Goal: Information Seeking & Learning: Check status

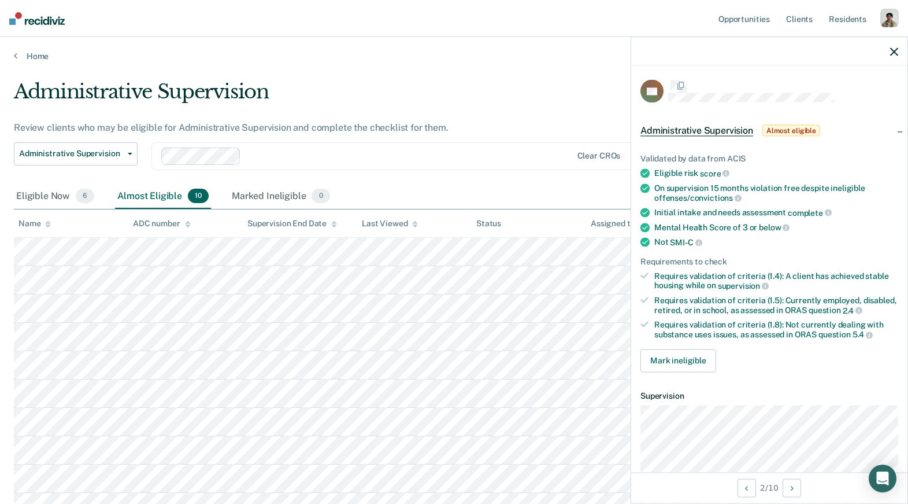
scroll to position [17, 0]
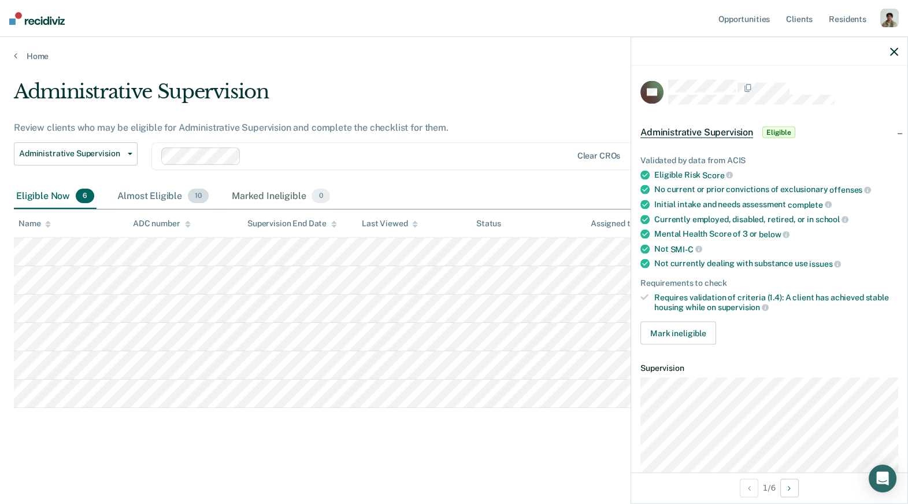
click at [171, 198] on div "Almost Eligible 10" at bounding box center [163, 196] width 96 height 25
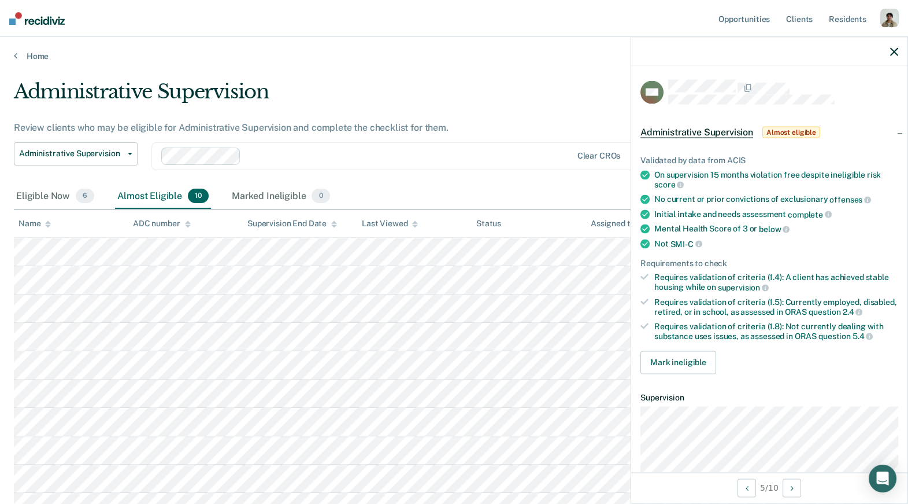
scroll to position [17, 0]
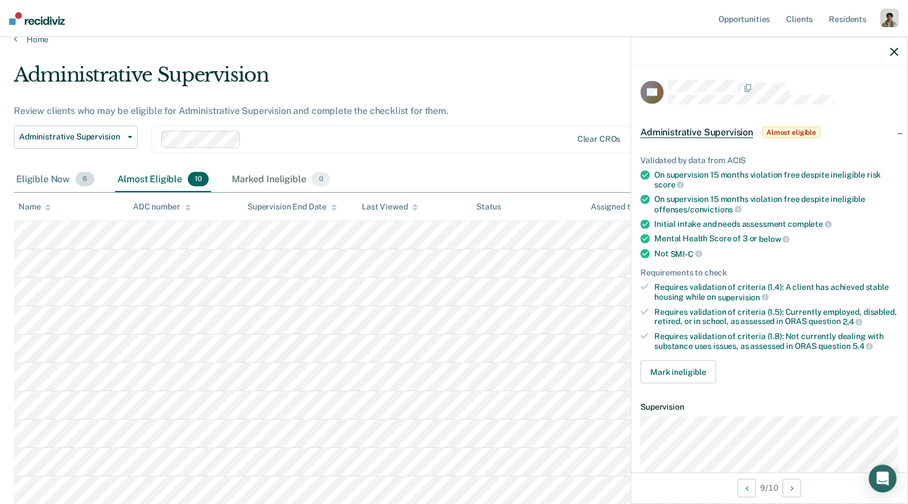
click at [72, 169] on div "Eligible Now 6" at bounding box center [55, 179] width 83 height 25
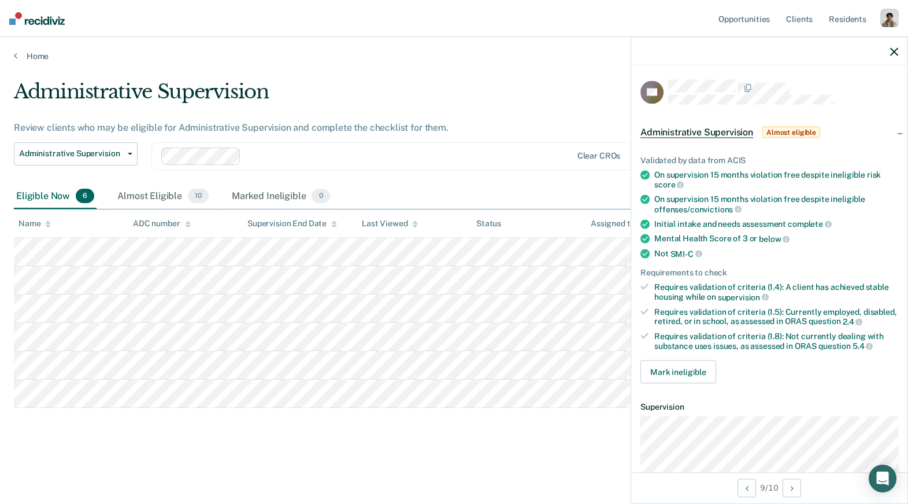
scroll to position [0, 0]
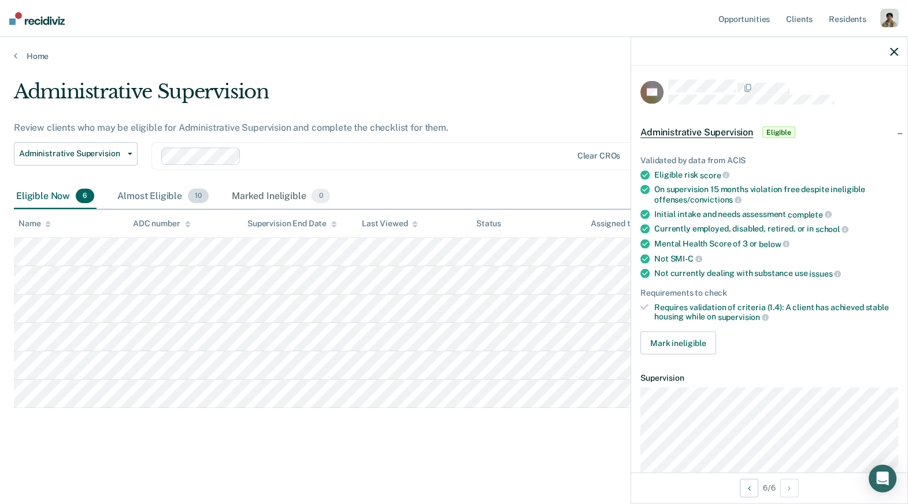
click at [154, 204] on div "Almost Eligible 10" at bounding box center [163, 196] width 96 height 25
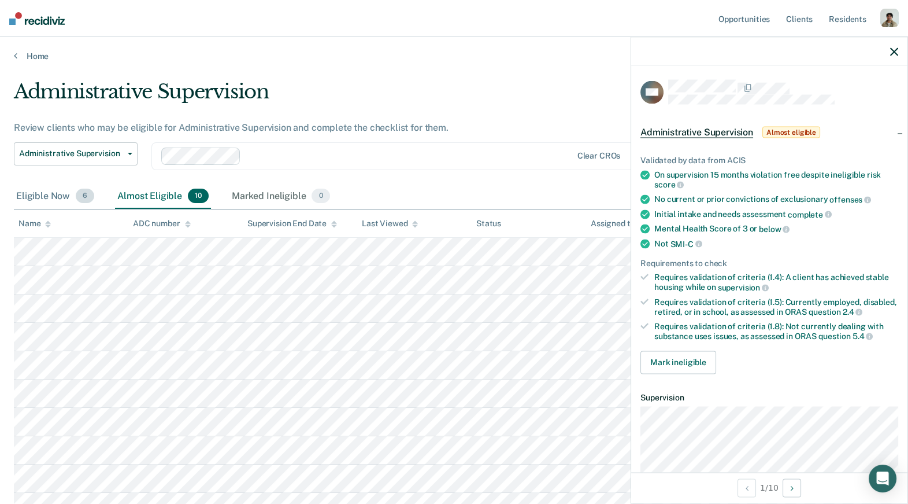
click at [49, 195] on div "Eligible Now 6" at bounding box center [55, 196] width 83 height 25
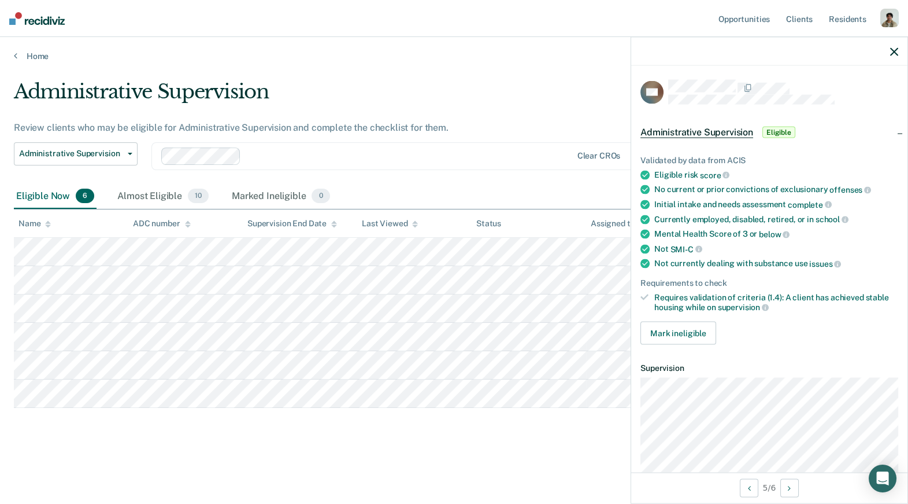
click at [57, 224] on th "Name" at bounding box center [71, 223] width 114 height 28
